Goal: Transaction & Acquisition: Book appointment/travel/reservation

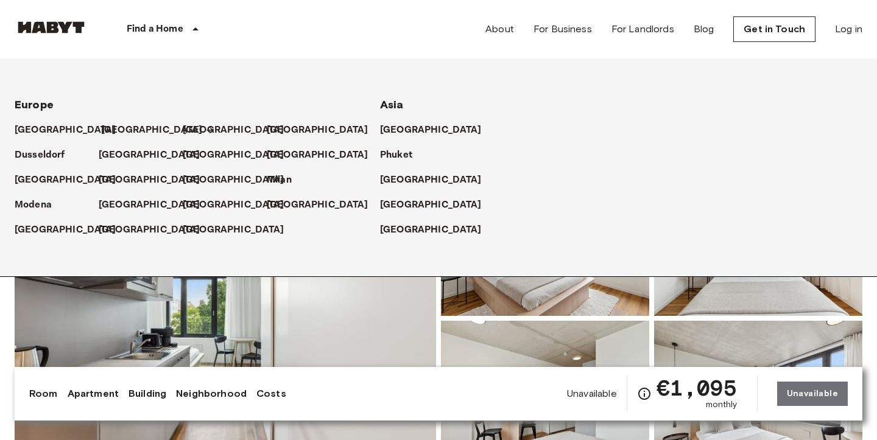
click at [108, 132] on p "[GEOGRAPHIC_DATA]" at bounding box center [152, 130] width 102 height 15
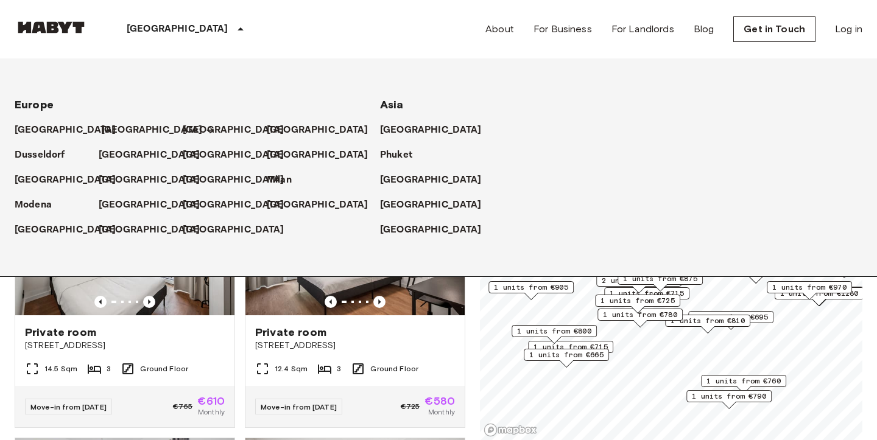
click at [108, 132] on p "[GEOGRAPHIC_DATA]" at bounding box center [152, 130] width 102 height 15
click at [119, 125] on p "[GEOGRAPHIC_DATA]" at bounding box center [152, 130] width 102 height 15
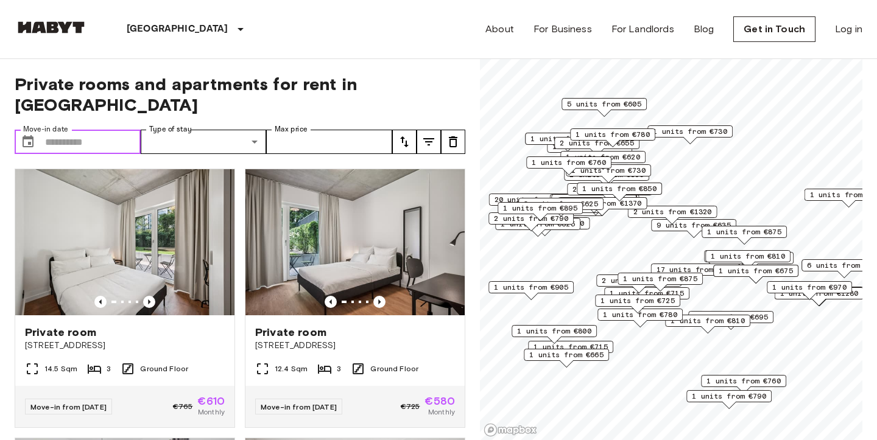
click at [94, 130] on input "Move-in date" at bounding box center [93, 142] width 96 height 24
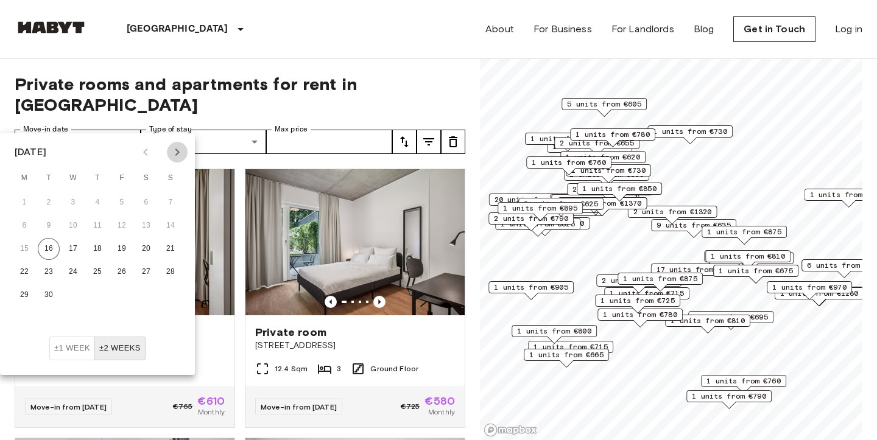
click at [175, 152] on icon "Next month" at bounding box center [177, 152] width 15 height 15
click at [147, 151] on icon "Previous month" at bounding box center [145, 152] width 15 height 15
click at [115, 295] on button "31" at bounding box center [122, 296] width 22 height 22
type input "**********"
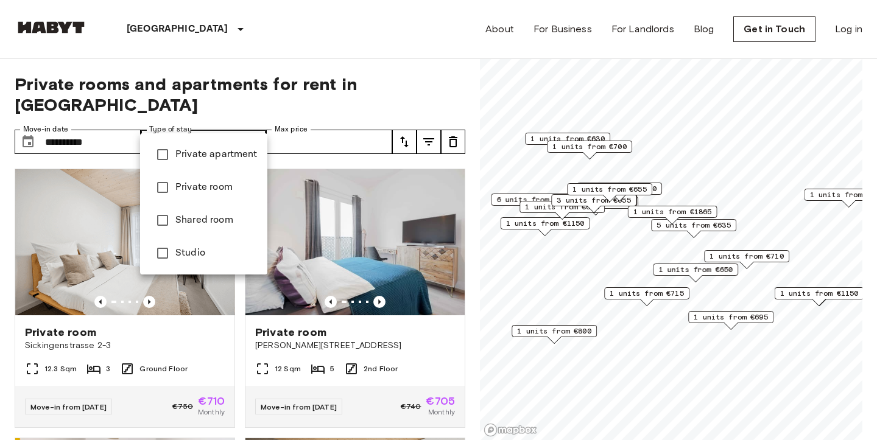
click at [177, 248] on span "Studio" at bounding box center [216, 253] width 82 height 15
type input "******"
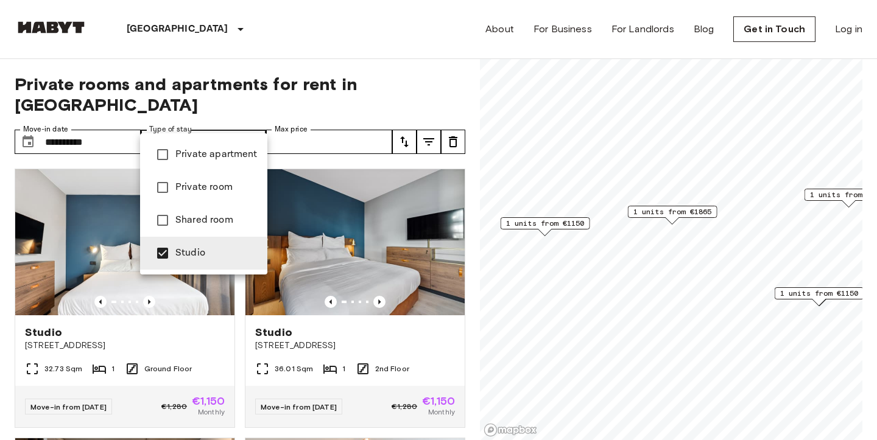
click at [378, 115] on div at bounding box center [438, 220] width 877 height 440
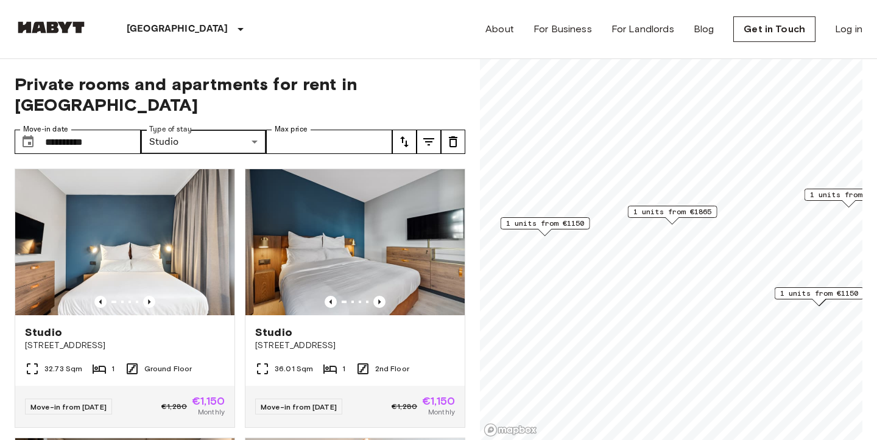
click at [409, 135] on icon "tune" at bounding box center [404, 142] width 15 height 15
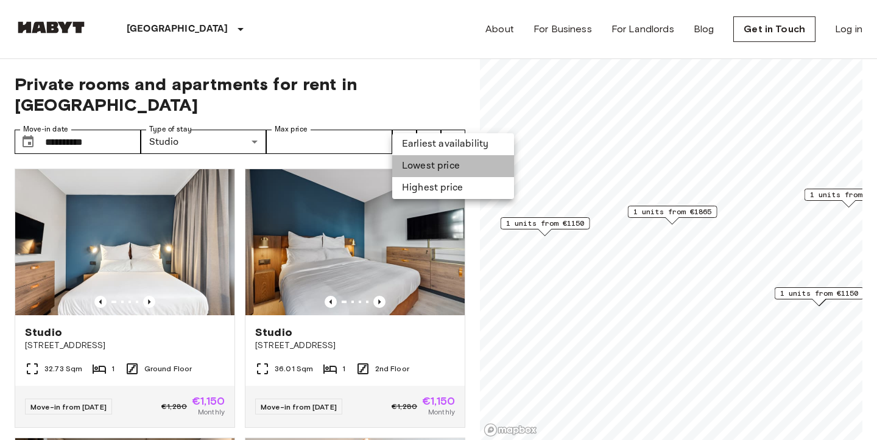
click at [429, 171] on li "Lowest price" at bounding box center [453, 166] width 122 height 22
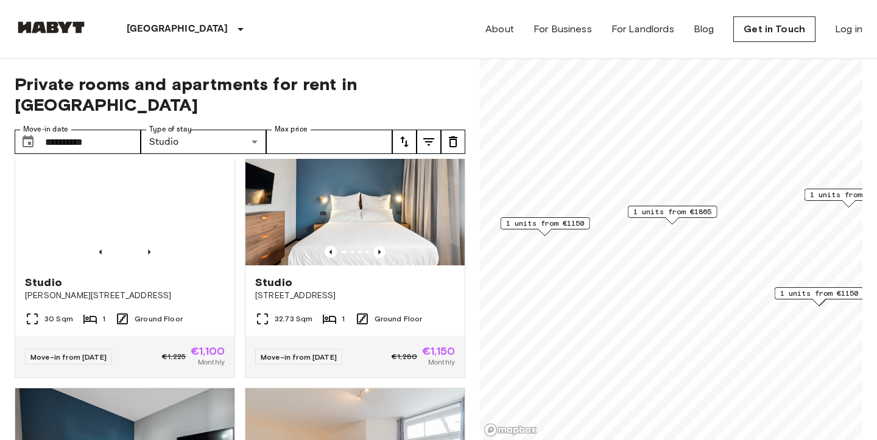
scroll to position [69, 0]
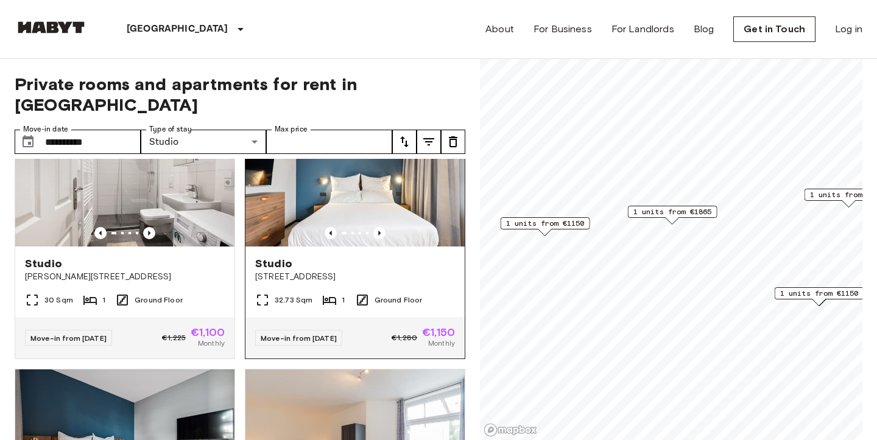
click at [341, 203] on img at bounding box center [355, 174] width 219 height 146
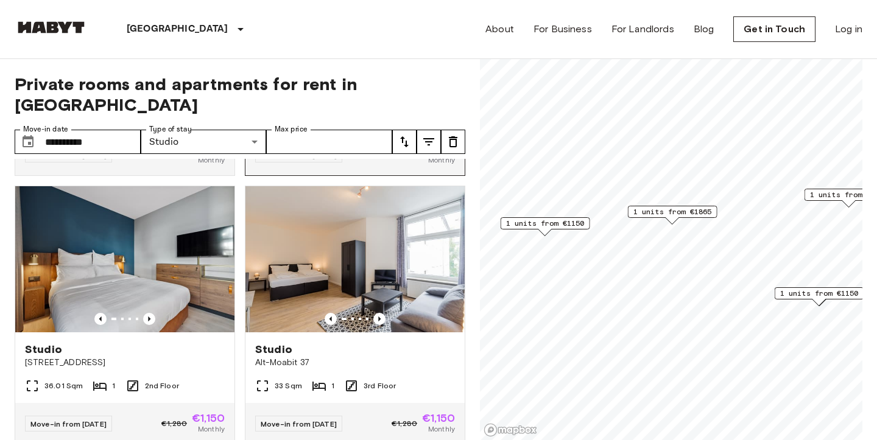
scroll to position [253, 0]
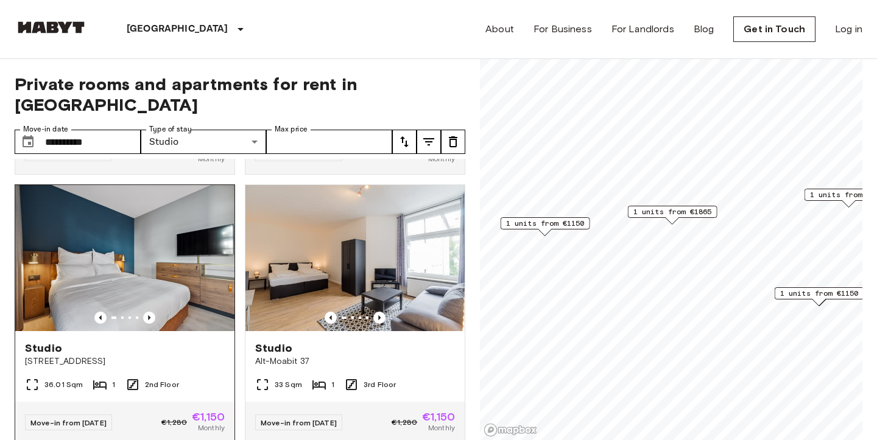
click at [138, 237] on img at bounding box center [124, 258] width 219 height 146
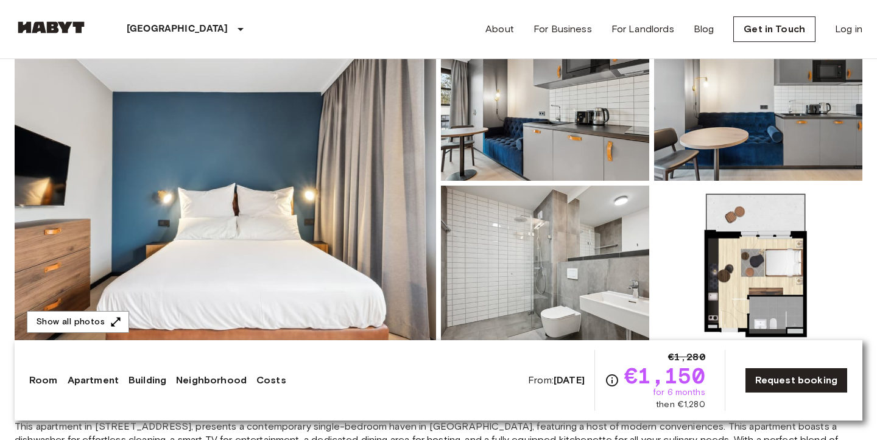
scroll to position [413, 0]
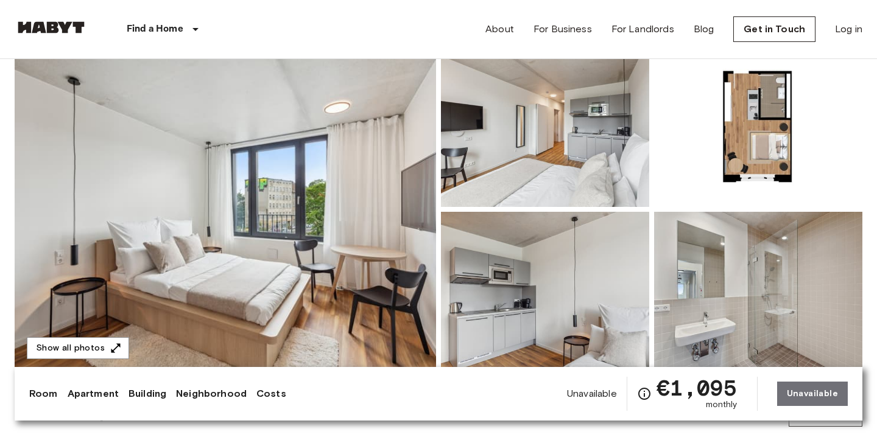
scroll to position [107, 0]
